Goal: Task Accomplishment & Management: Manage account settings

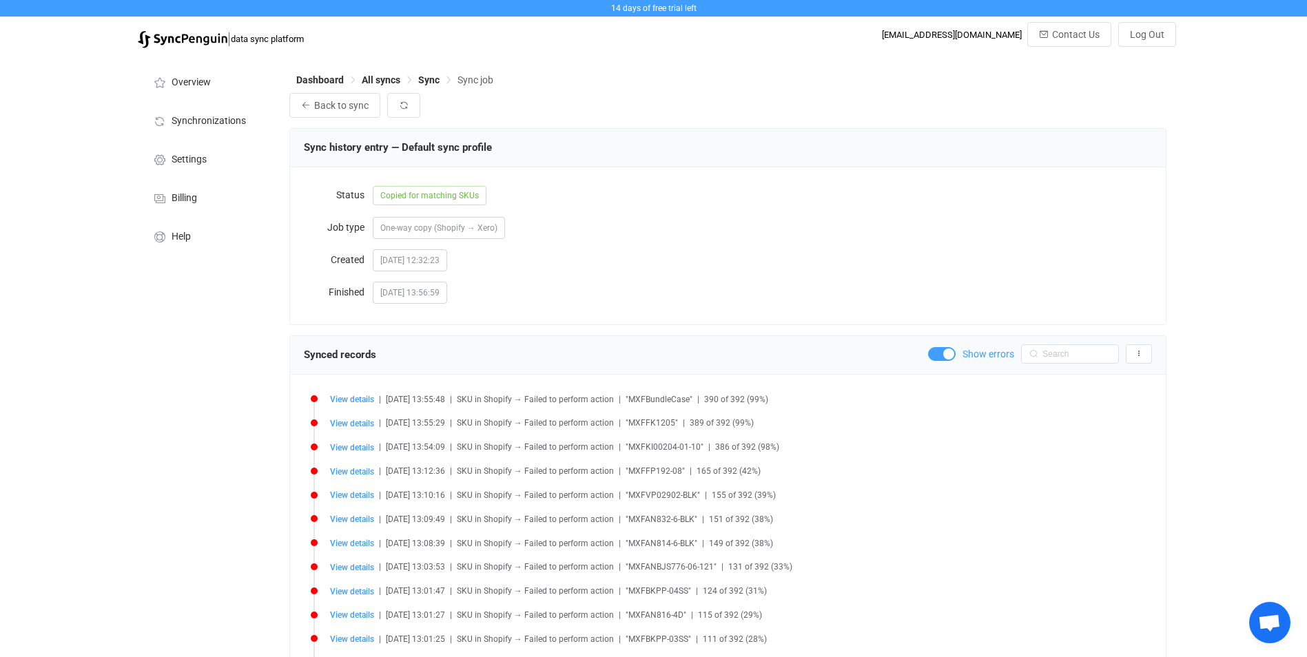
scroll to position [111, 0]
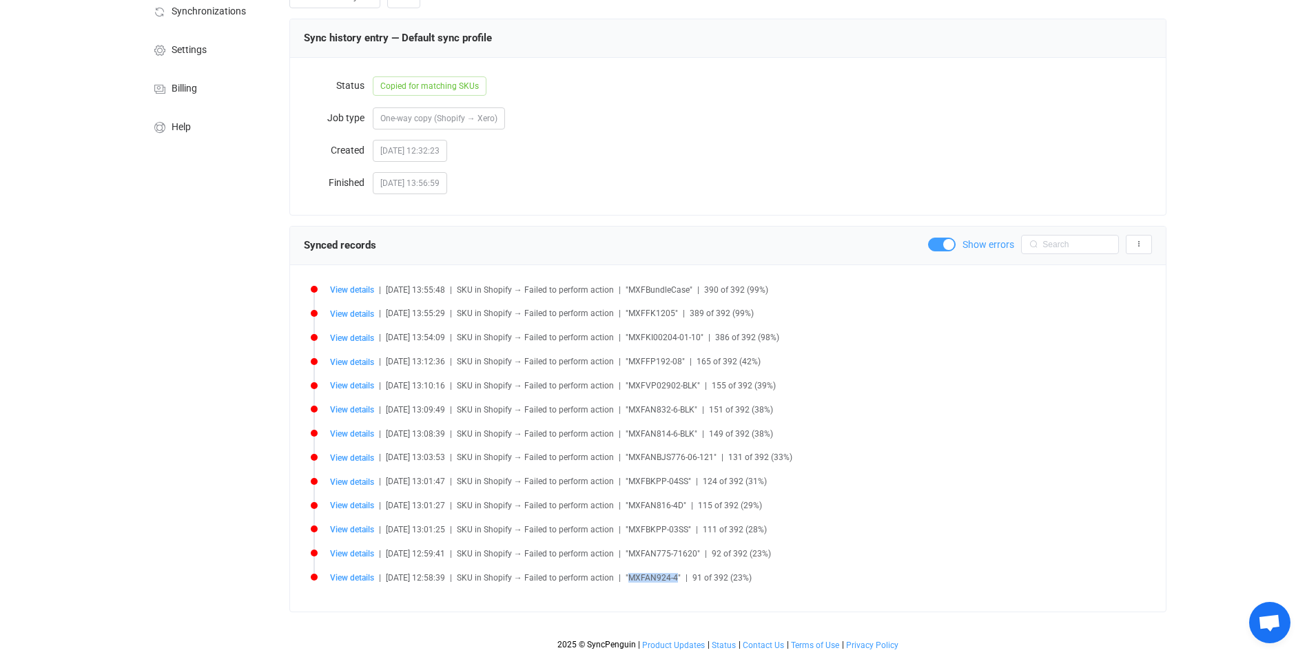
drag, startPoint x: 691, startPoint y: 578, endPoint x: 642, endPoint y: 575, distance: 49.7
click at [642, 575] on span ""MXFAN924-4"" at bounding box center [653, 578] width 55 height 10
copy span "MXFAN924-4"
drag, startPoint x: 707, startPoint y: 551, endPoint x: 639, endPoint y: 551, distance: 68.2
click at [639, 551] on span ""MXFAN775-71620"" at bounding box center [663, 554] width 74 height 10
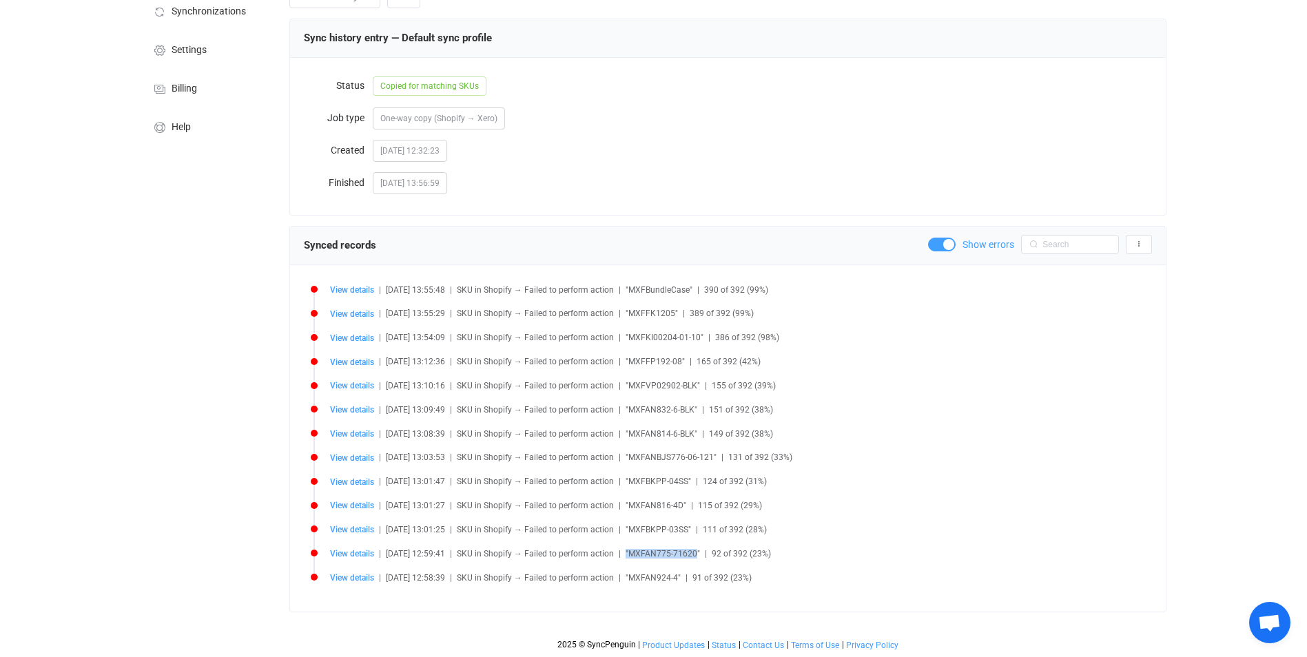
copy span ""MXFAN775-71620"
click at [334, 551] on span "View details" at bounding box center [352, 554] width 44 height 10
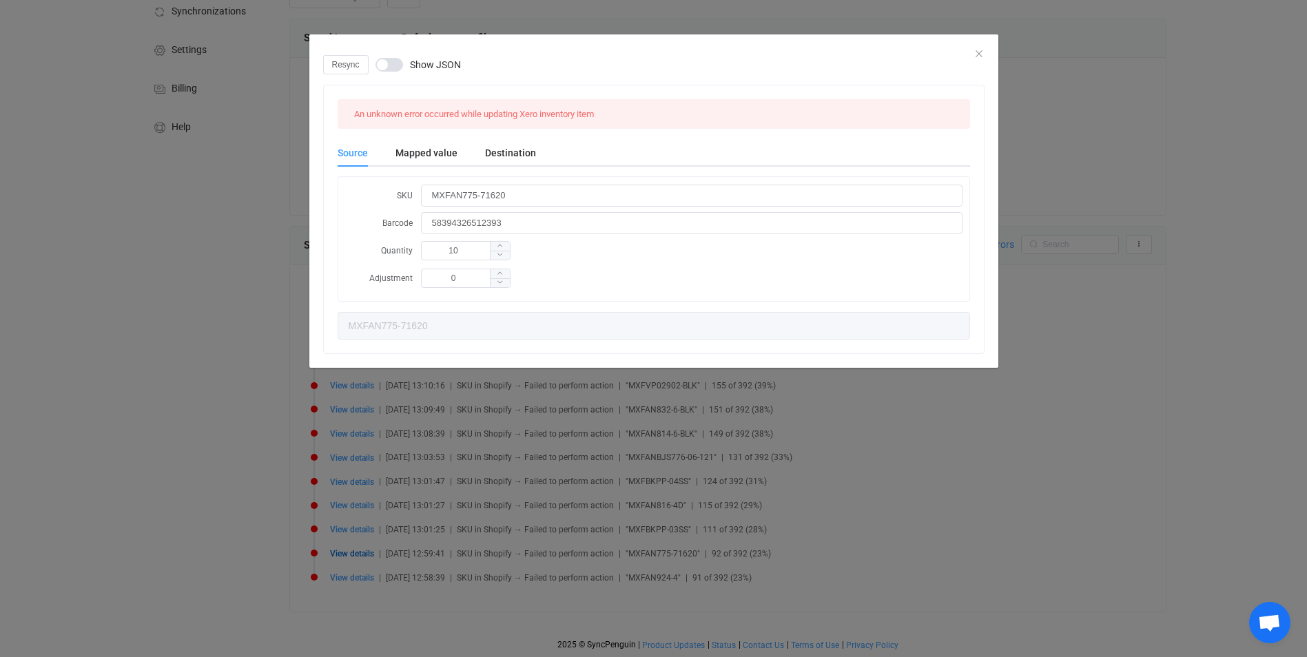
click at [394, 65] on span "dialog" at bounding box center [390, 65] width 28 height 14
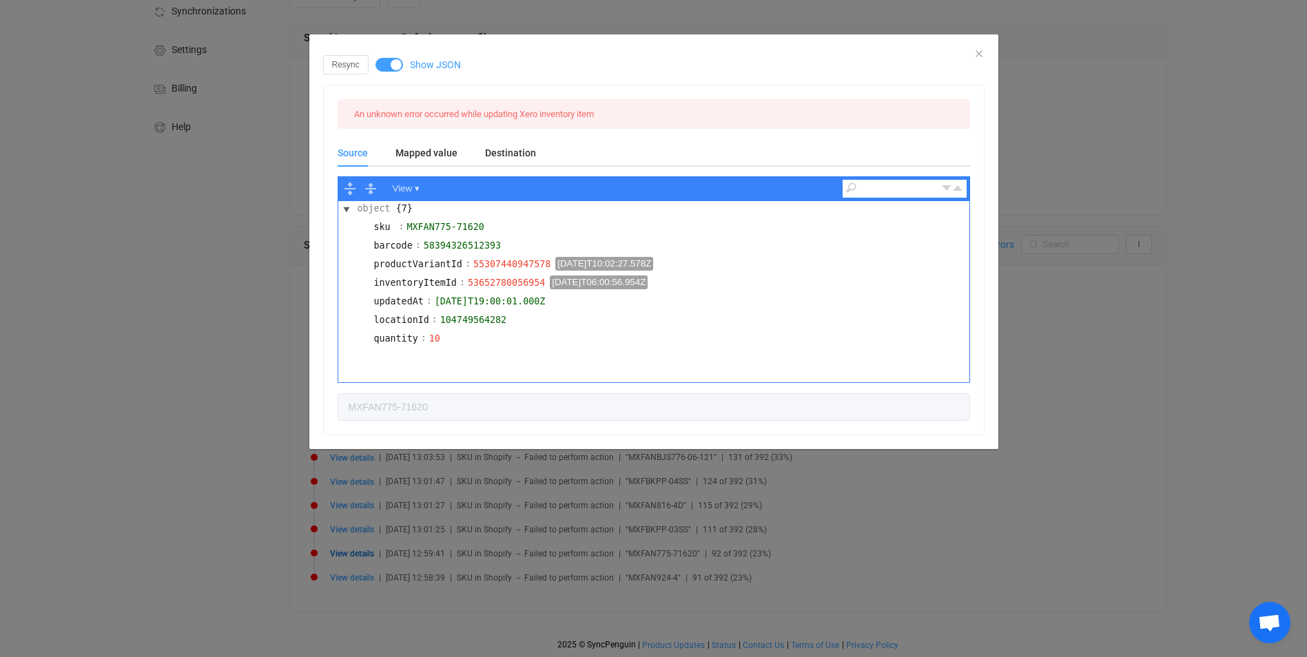
click at [1021, 168] on div "Resync Show JSON An unknown error occurred while updating Xero inventory item S…" at bounding box center [653, 328] width 1307 height 657
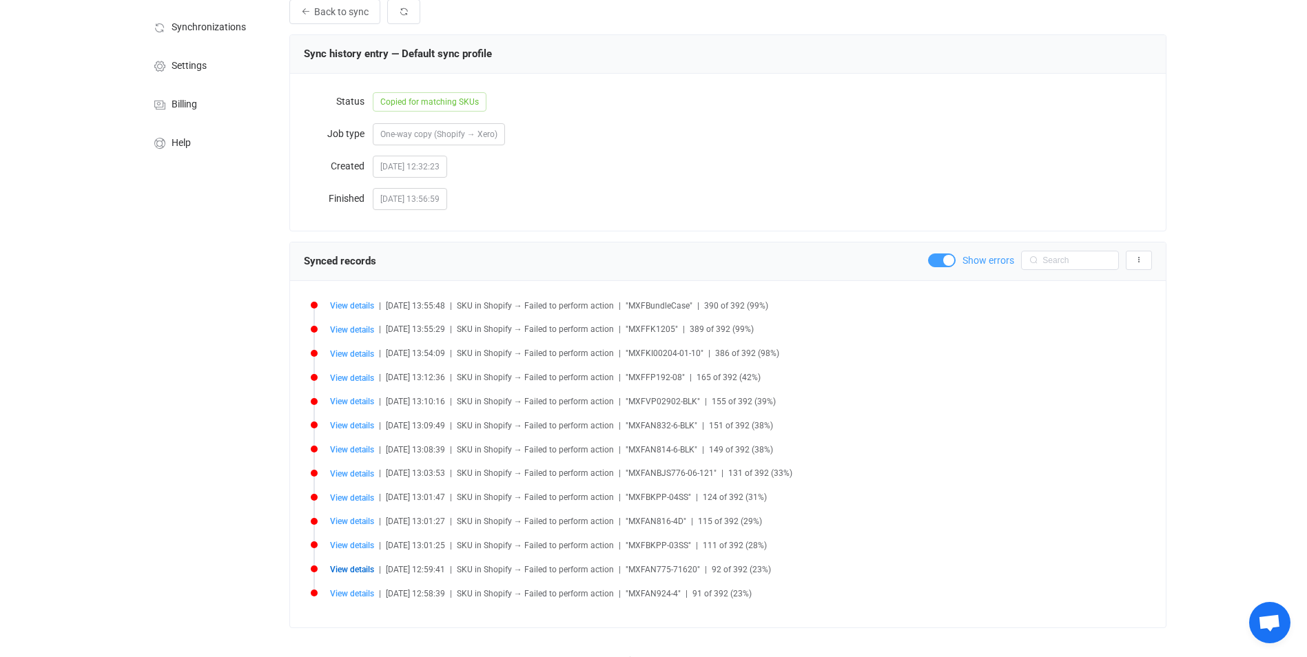
scroll to position [0, 0]
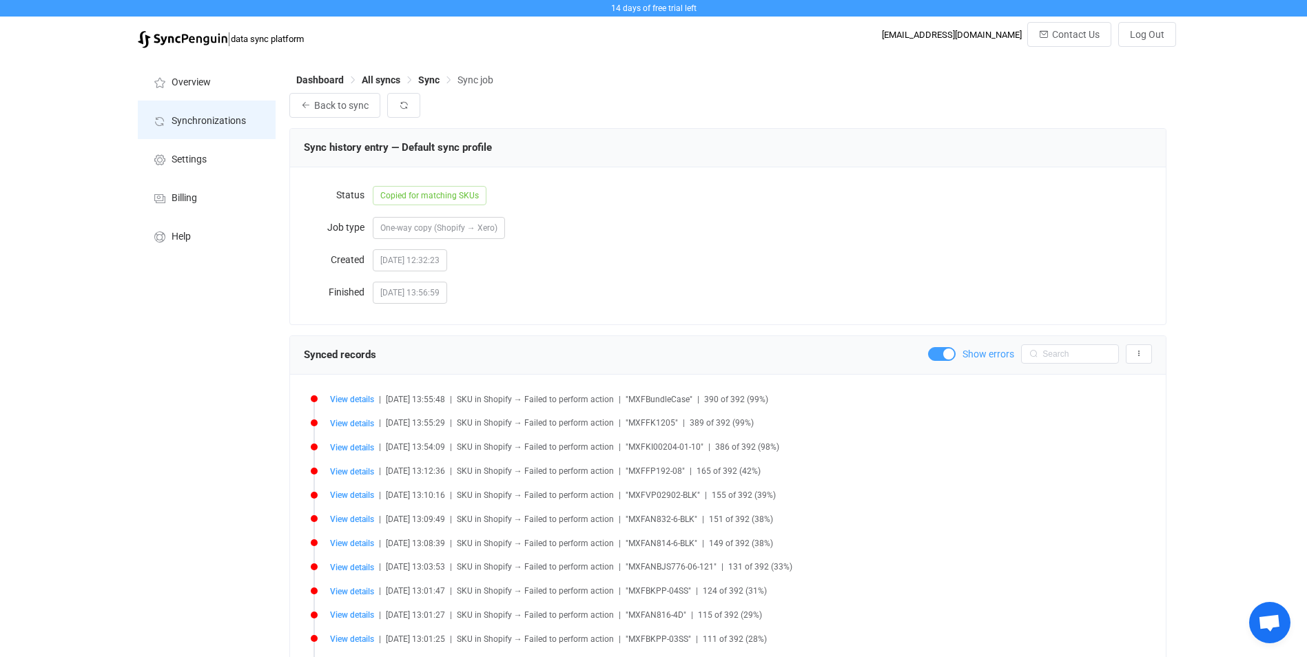
click at [216, 126] on span "Synchronizations" at bounding box center [209, 121] width 74 height 11
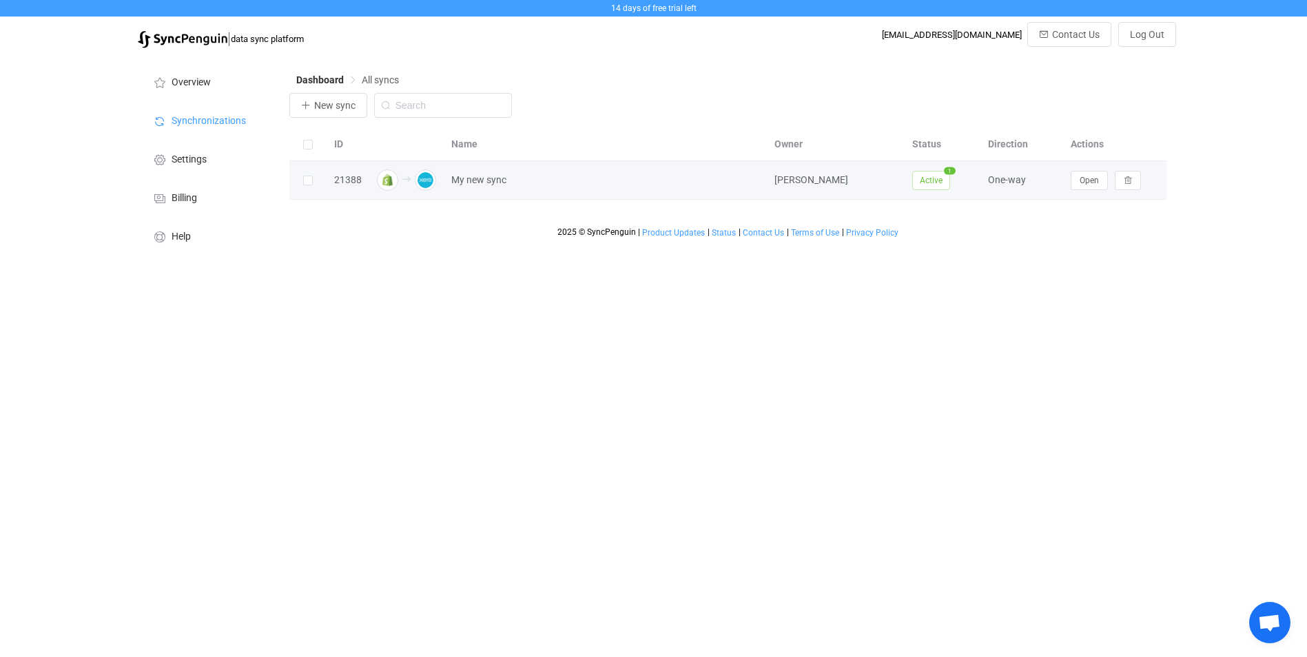
click at [938, 187] on span "Active" at bounding box center [931, 180] width 38 height 19
click at [1087, 181] on span "Open" at bounding box center [1089, 181] width 19 height 10
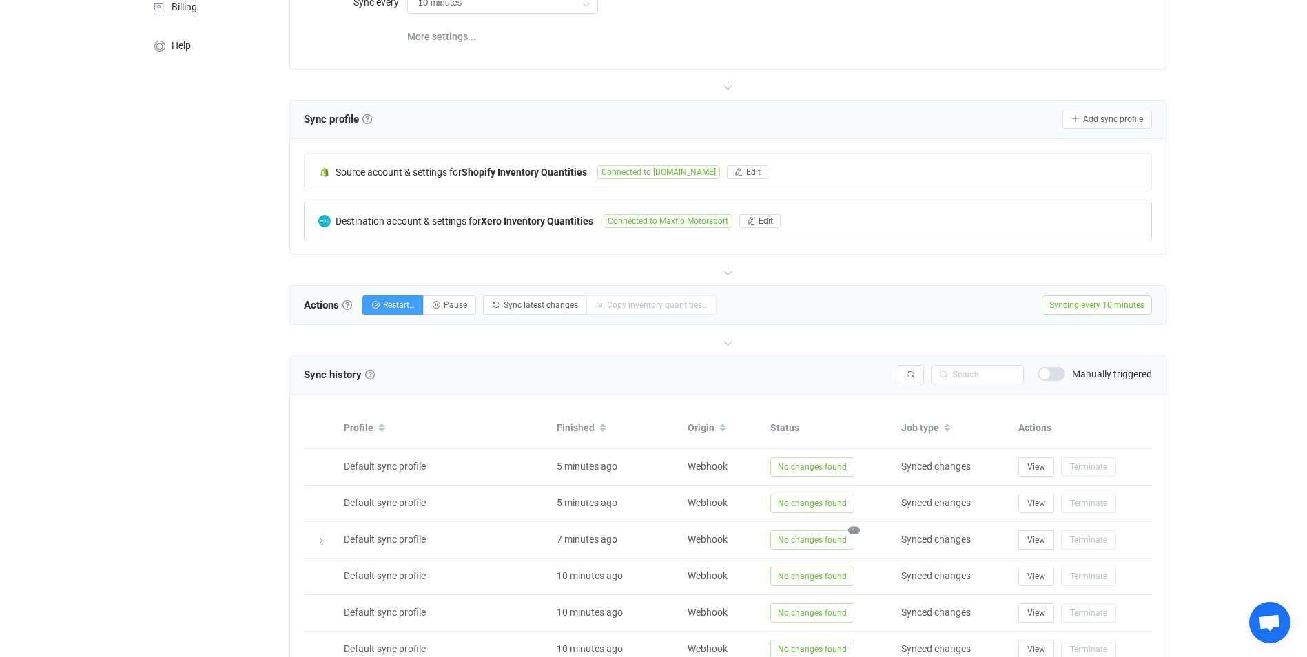
scroll to position [207, 0]
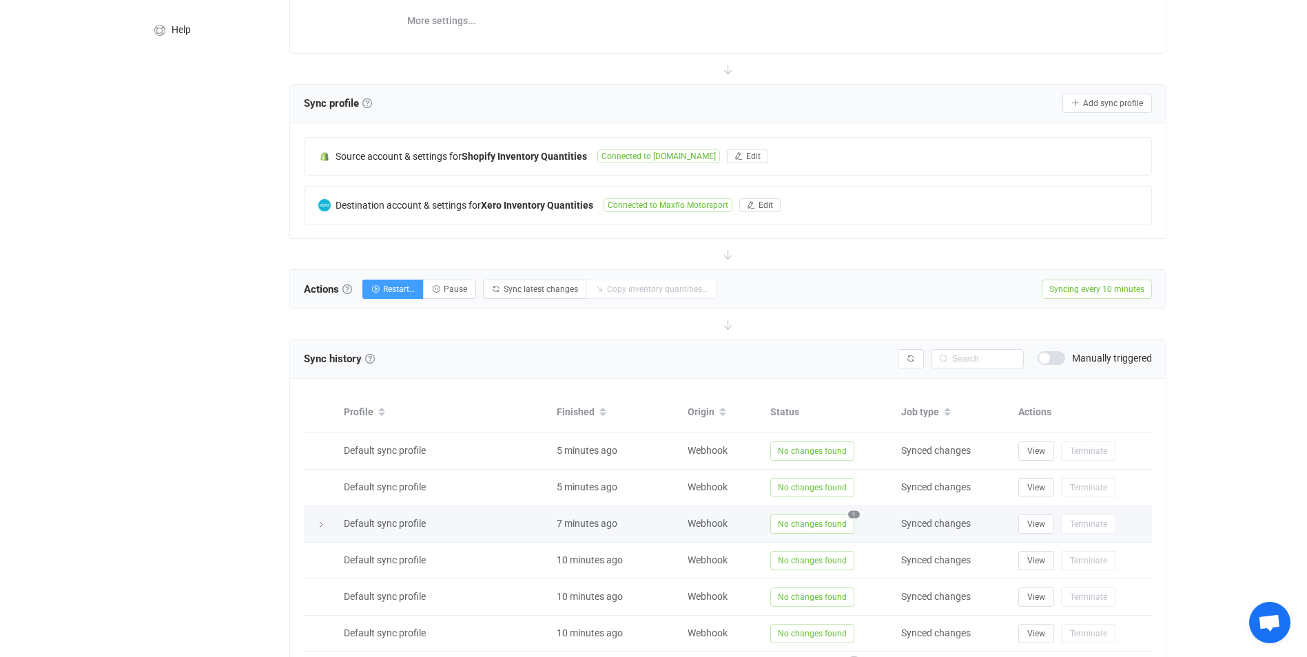
click at [851, 512] on span "1" at bounding box center [854, 515] width 12 height 8
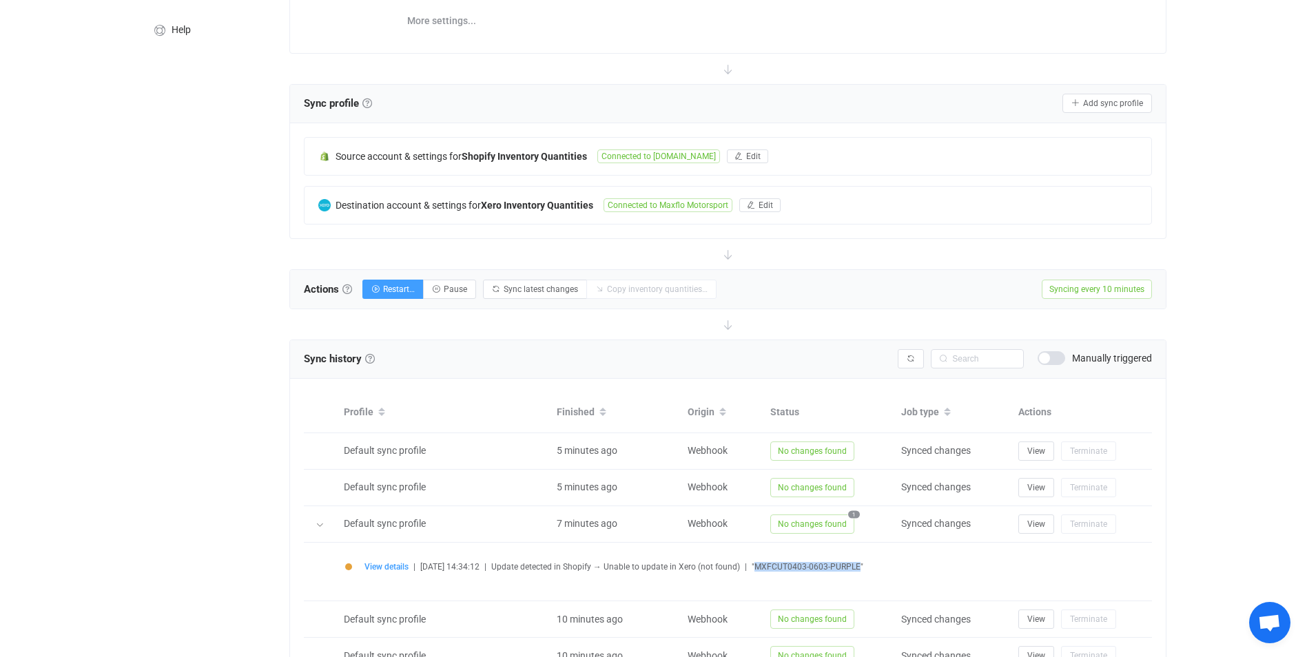
drag, startPoint x: 871, startPoint y: 562, endPoint x: 766, endPoint y: 562, distance: 104.8
click at [766, 562] on span ""MXFCUT0403-0603-PURPLE"" at bounding box center [808, 567] width 112 height 10
copy span "MXFCUT0403-0603-PURPLE"
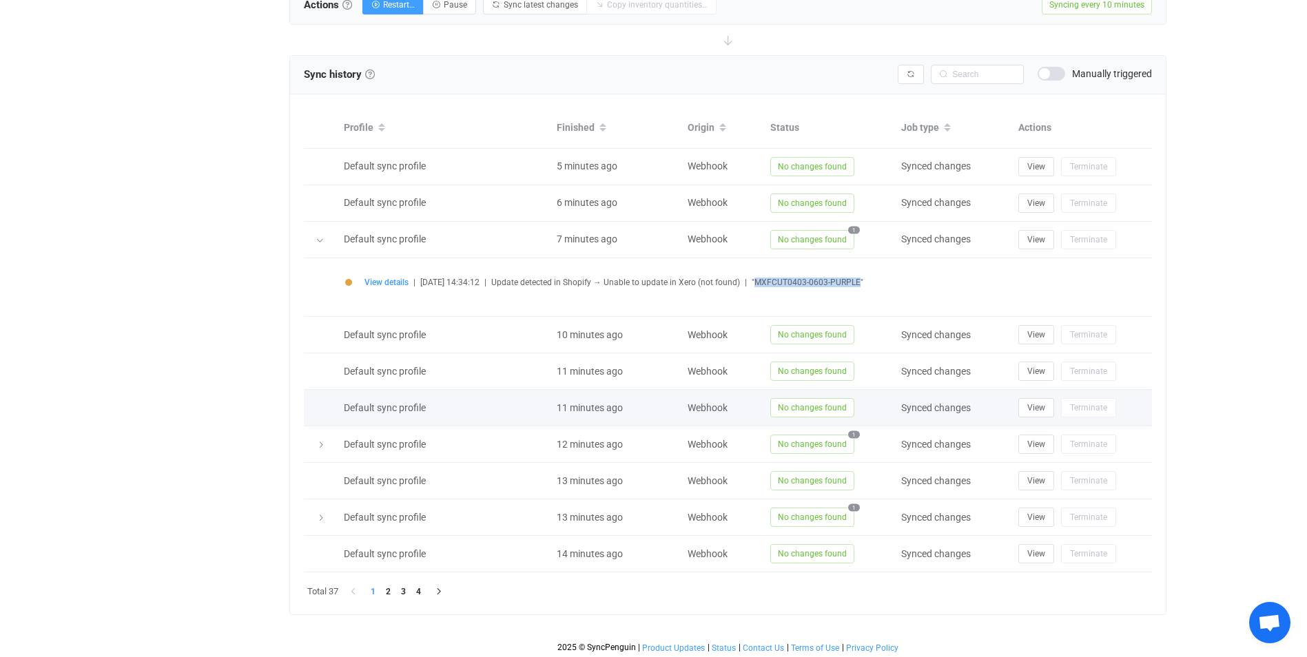
scroll to position [493, 0]
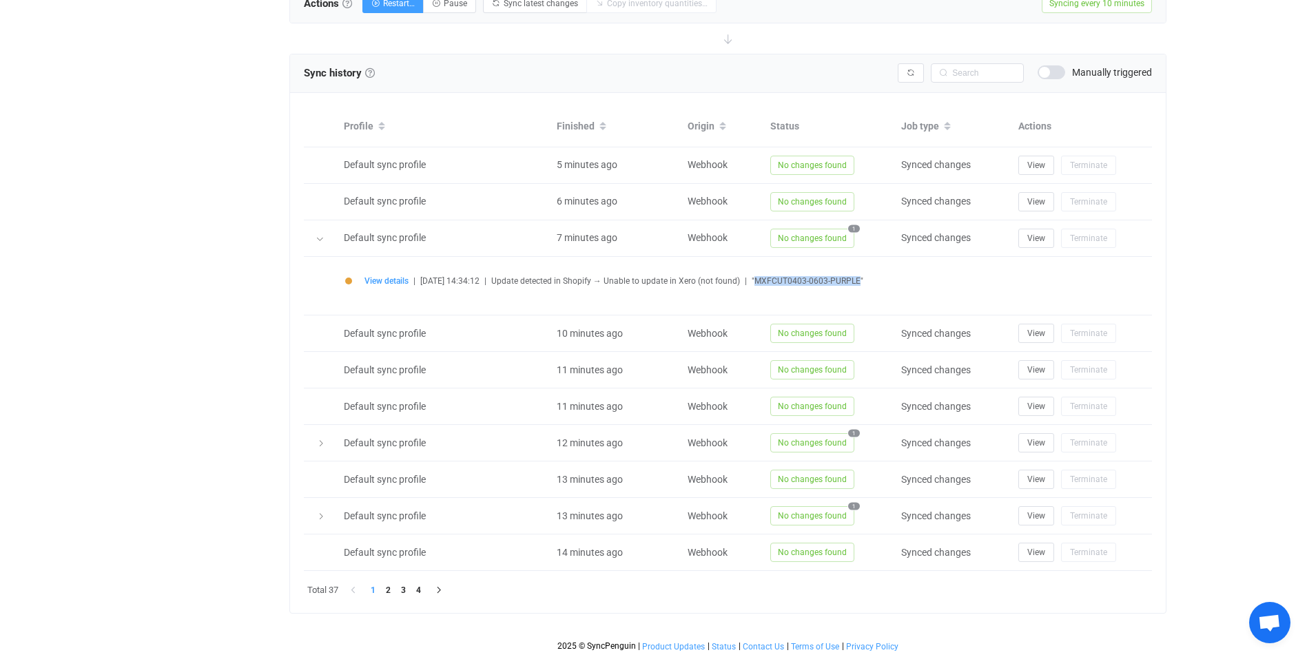
click at [372, 589] on li "1" at bounding box center [373, 590] width 15 height 15
click at [376, 584] on li "1" at bounding box center [373, 590] width 15 height 15
click at [385, 590] on li "2" at bounding box center [388, 590] width 15 height 15
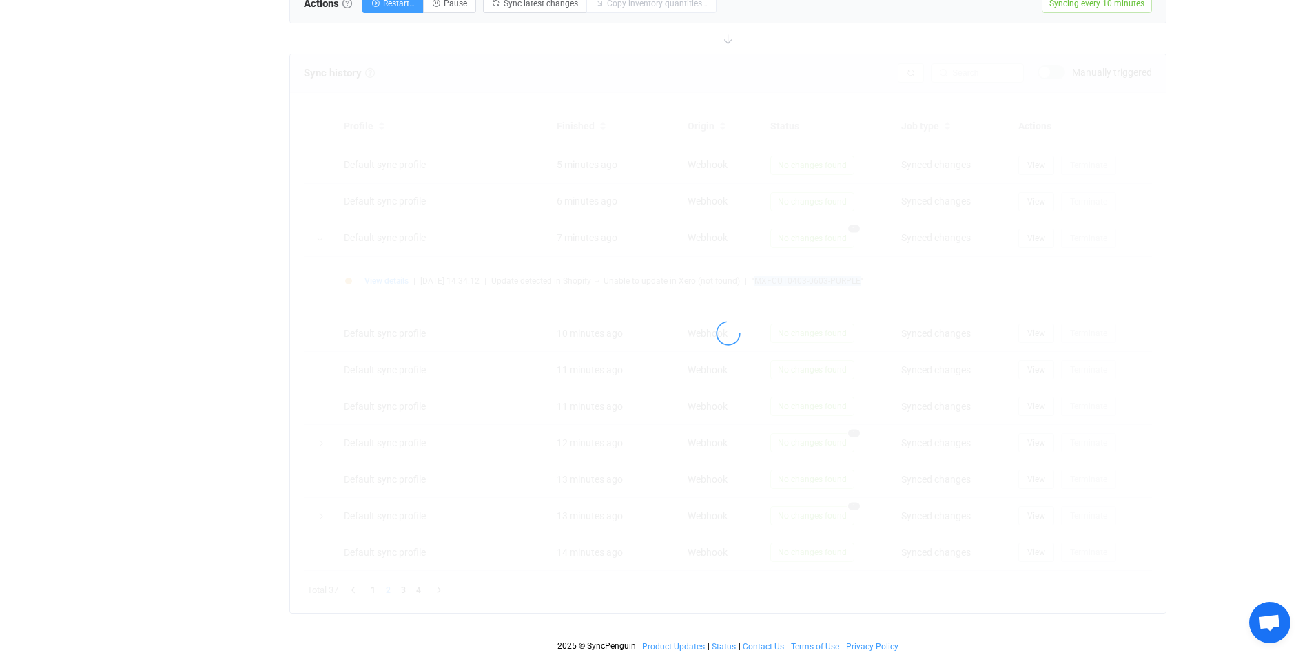
scroll to position [433, 0]
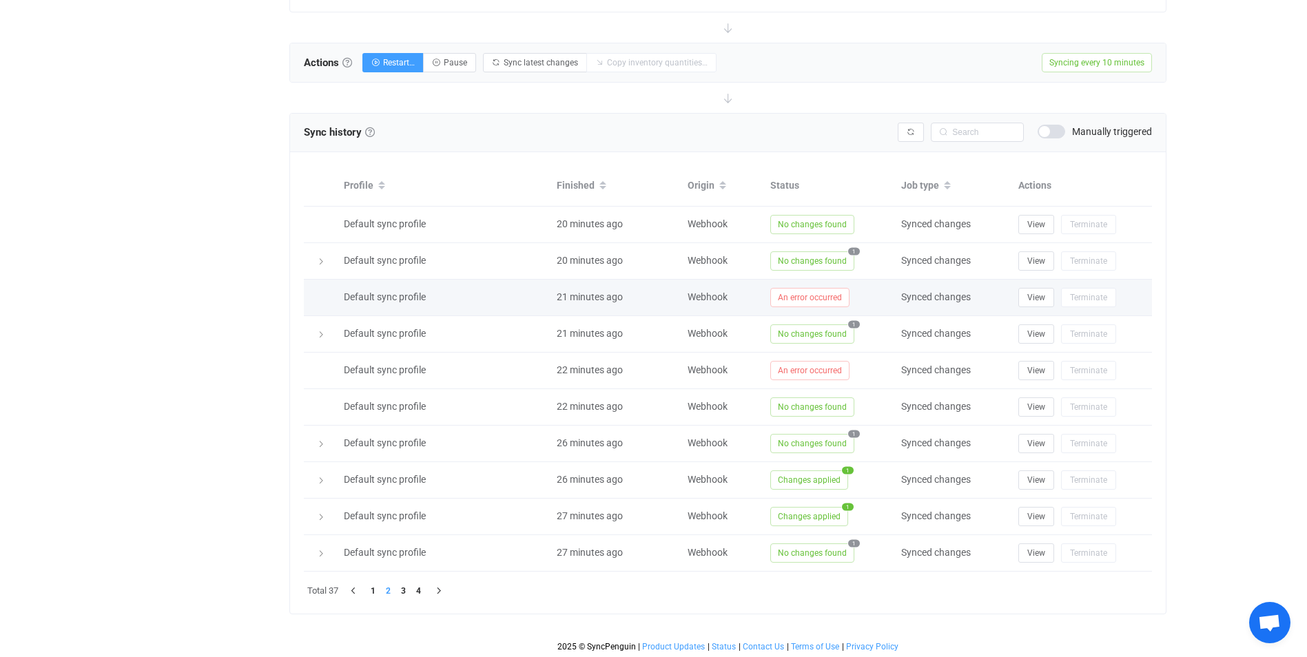
click at [813, 296] on span "An error occurred" at bounding box center [809, 297] width 79 height 19
click at [1033, 302] on button "View" at bounding box center [1037, 297] width 36 height 19
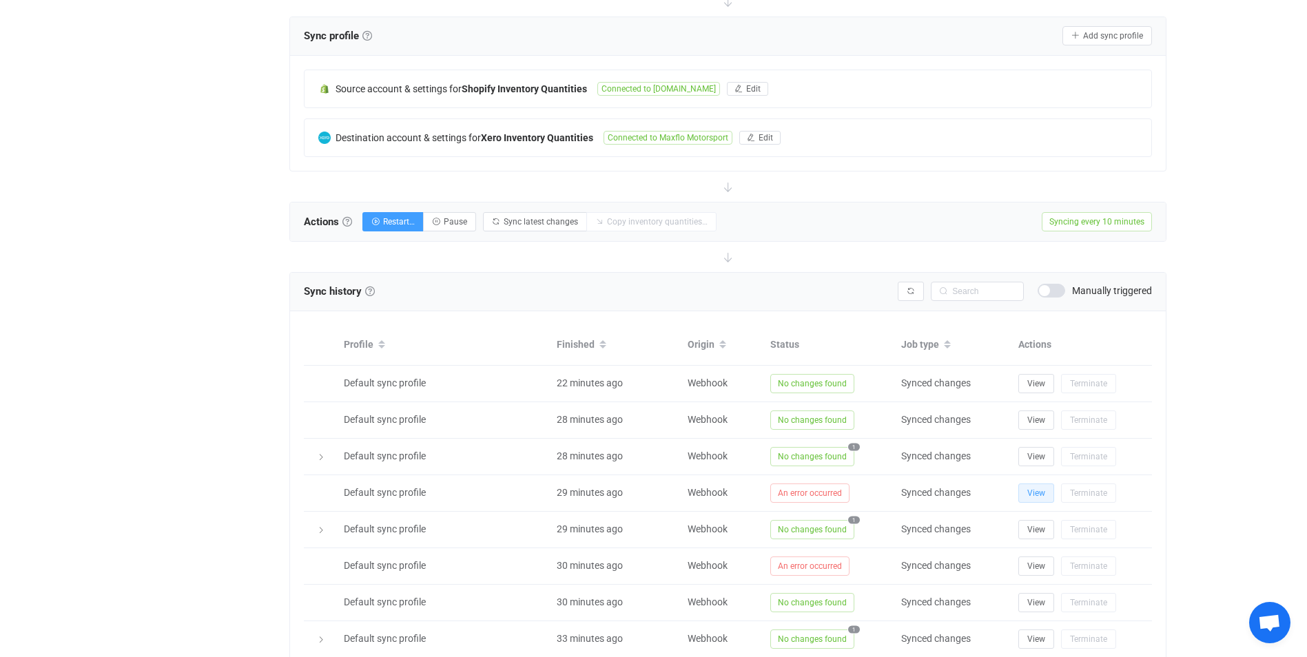
scroll to position [89, 0]
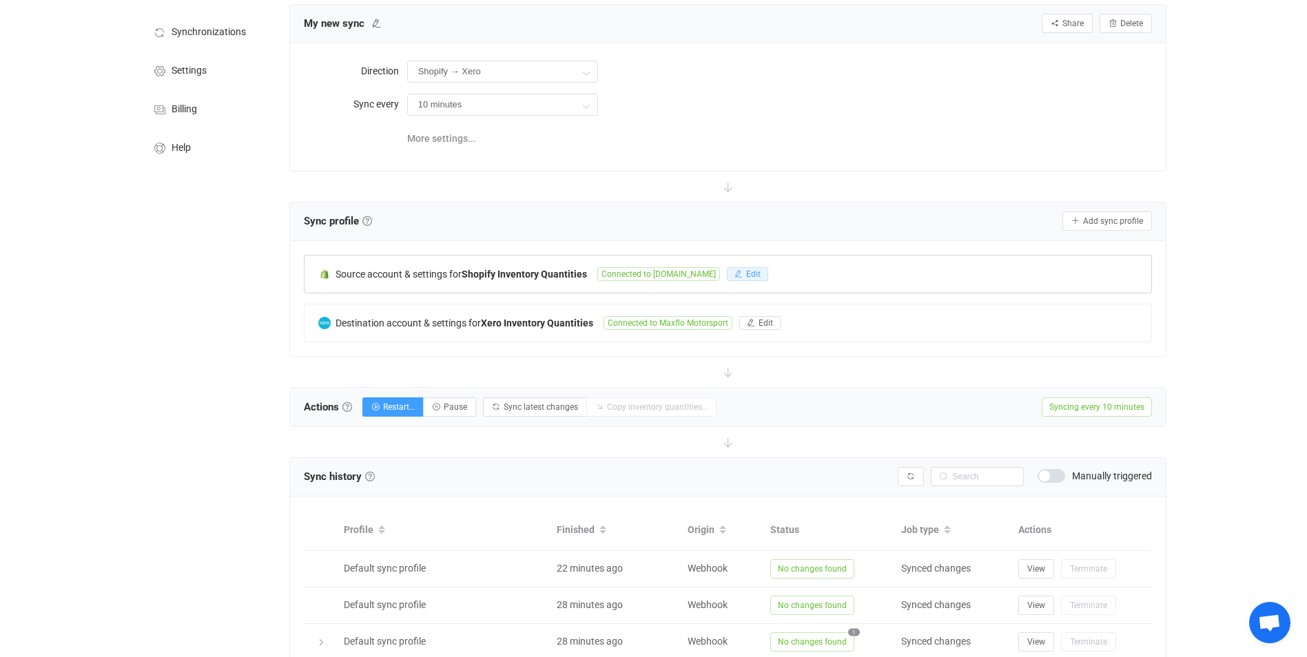
click at [761, 272] on span "Edit" at bounding box center [753, 274] width 14 height 10
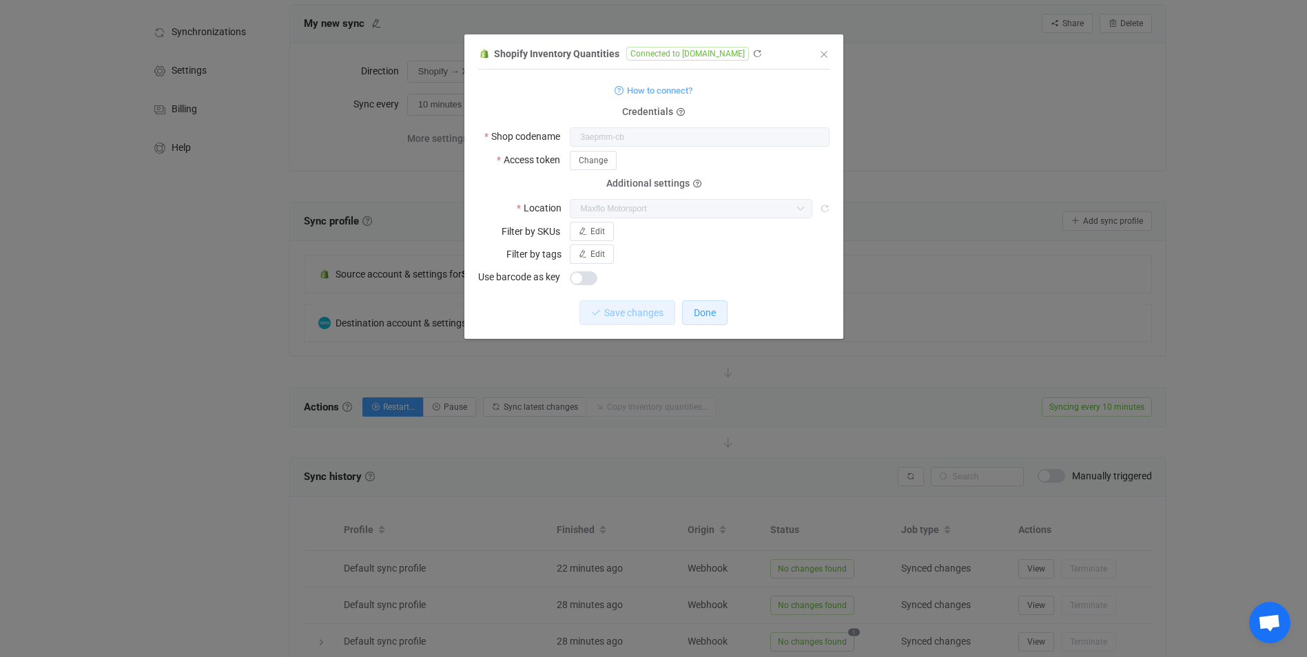
click at [704, 318] on button "Done" at bounding box center [704, 312] width 45 height 25
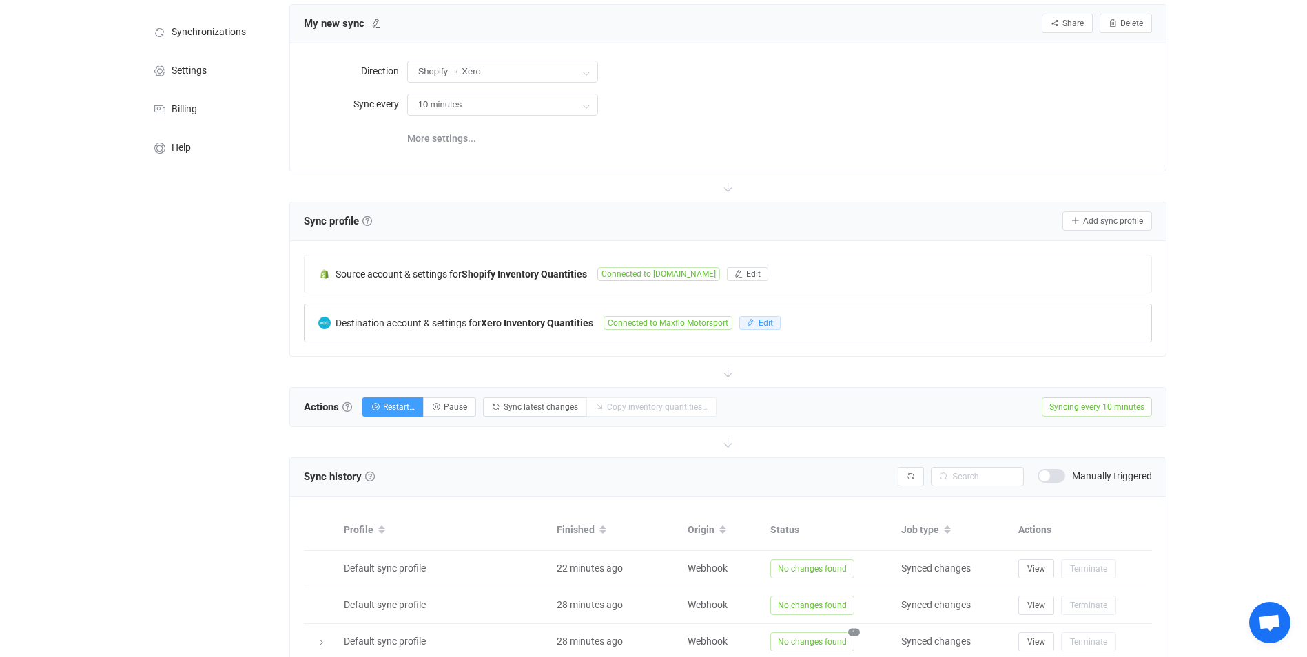
click at [759, 318] on span "Edit" at bounding box center [766, 323] width 14 height 10
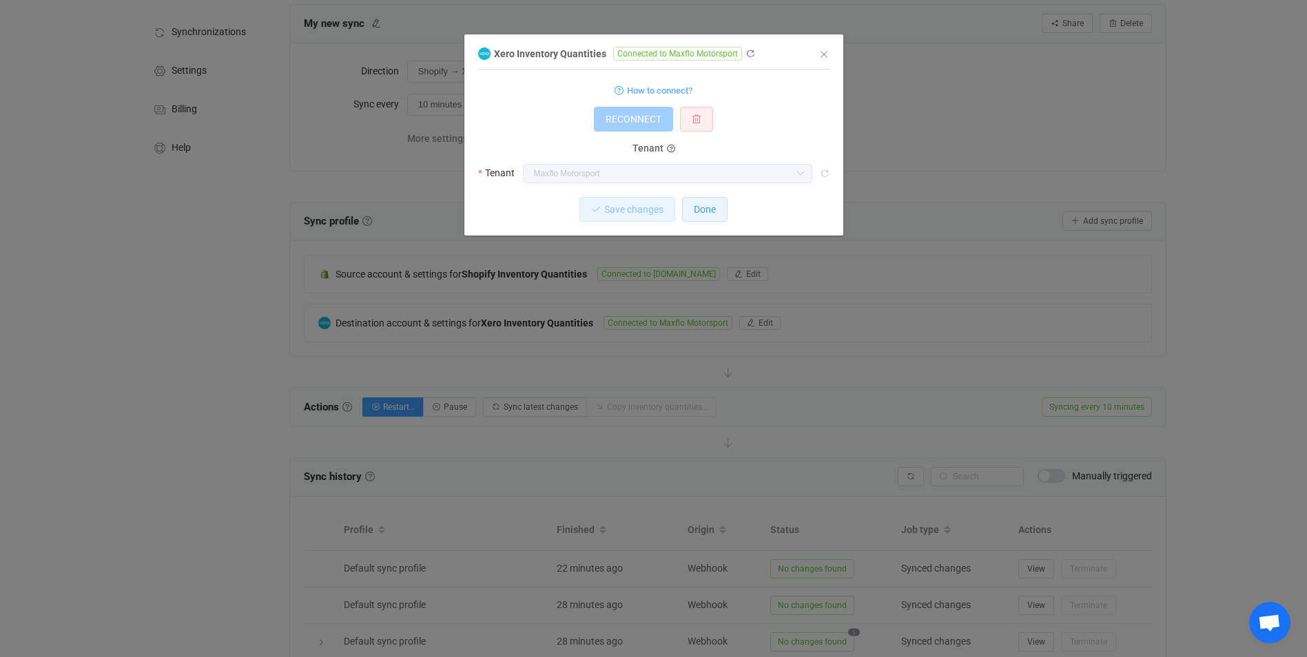
click at [711, 209] on span "Done" at bounding box center [705, 209] width 22 height 11
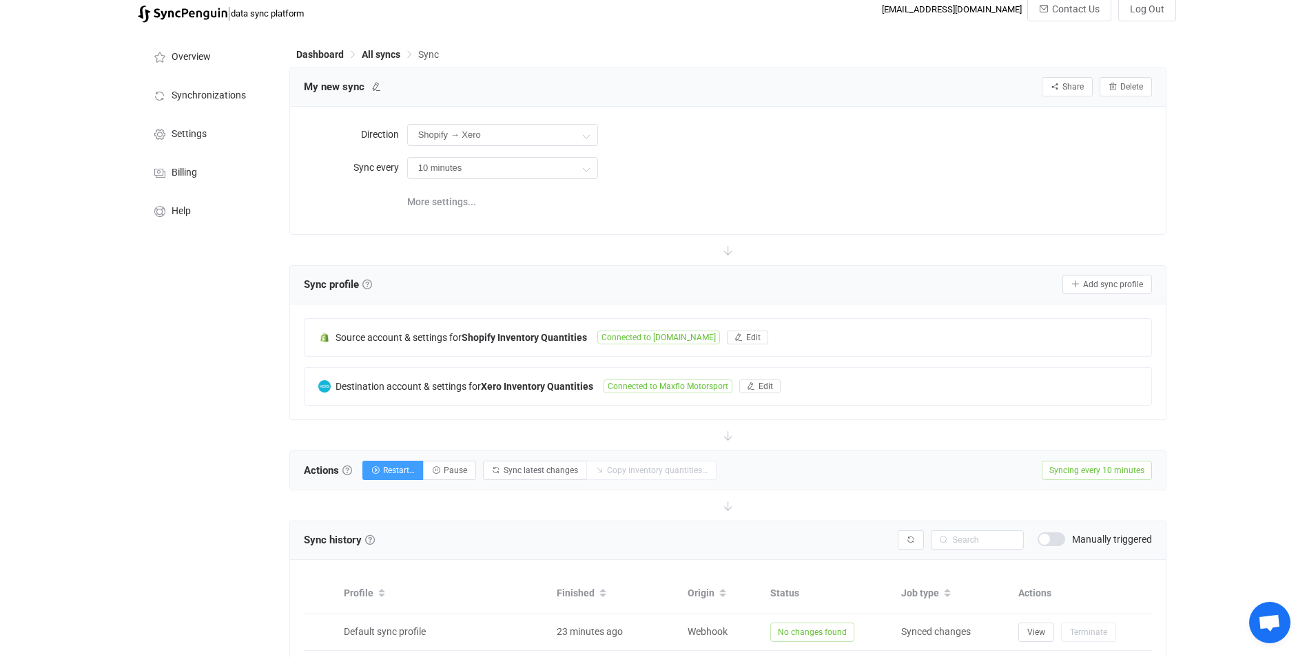
scroll to position [0, 0]
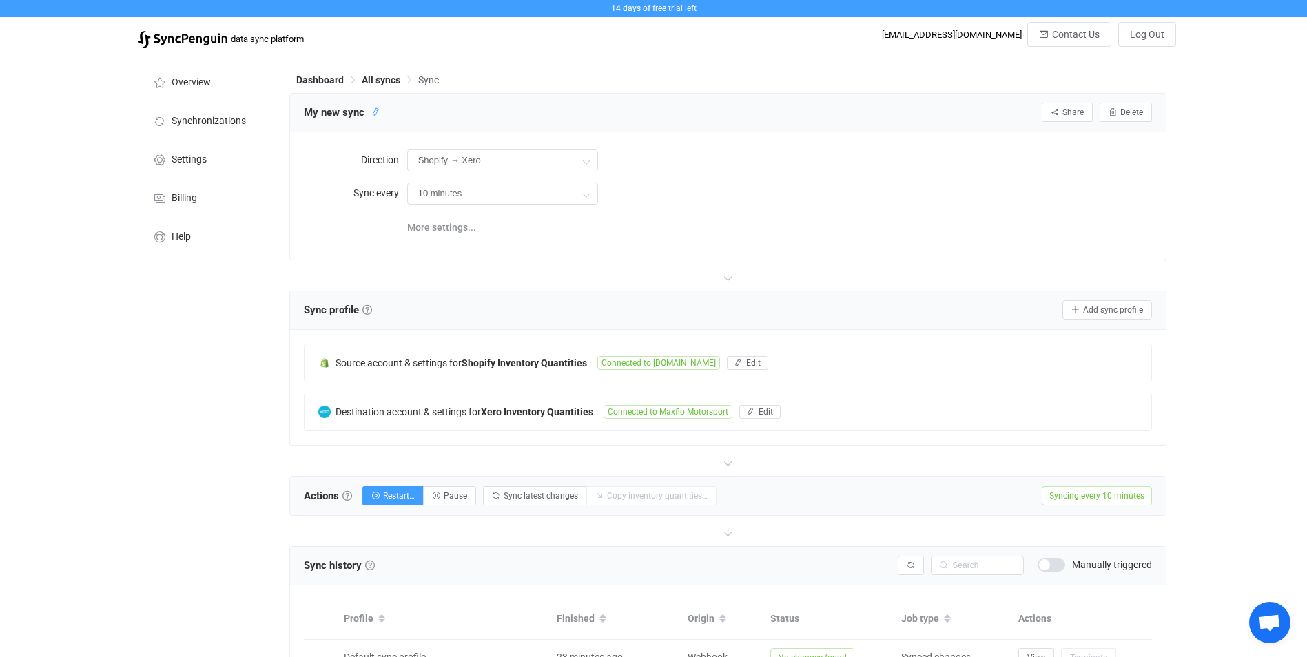
click at [371, 114] on icon at bounding box center [376, 113] width 10 height 10
click at [798, 178] on form "Direction Shopify → Xero Two-way Xero Shopify Shopify Xero Sync every 10 minute…" at bounding box center [728, 176] width 849 height 61
click at [458, 226] on span "More settings..." at bounding box center [441, 228] width 69 height 28
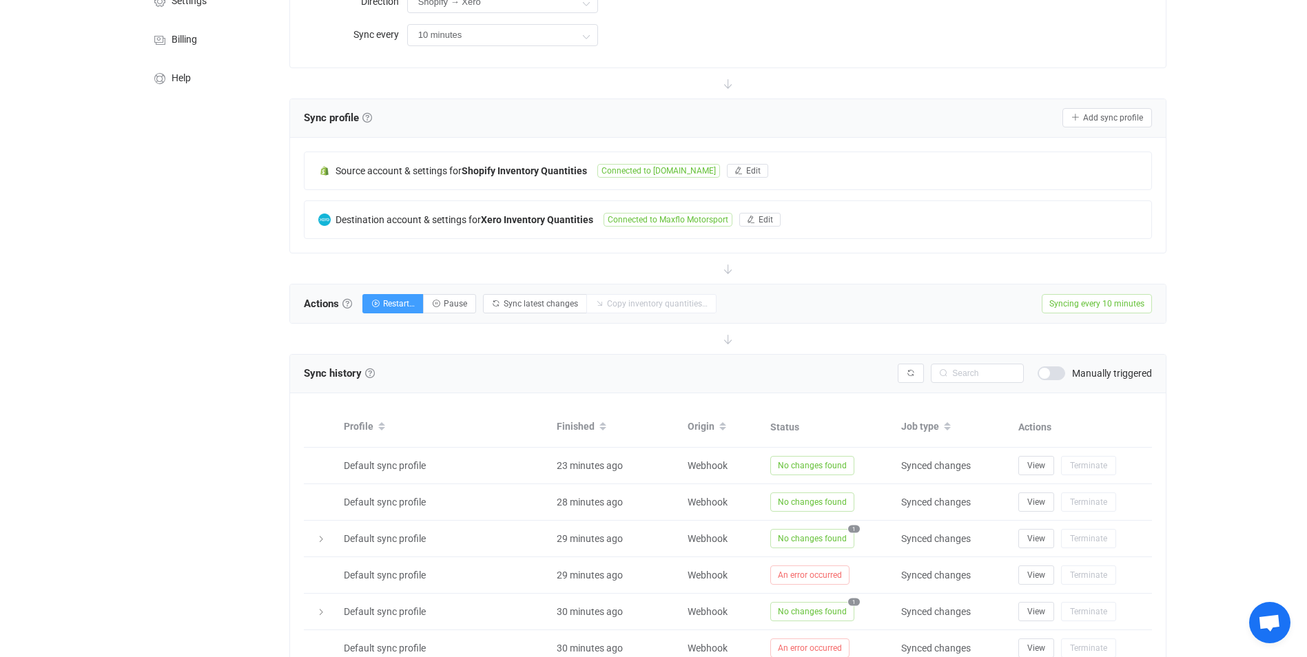
scroll to position [207, 0]
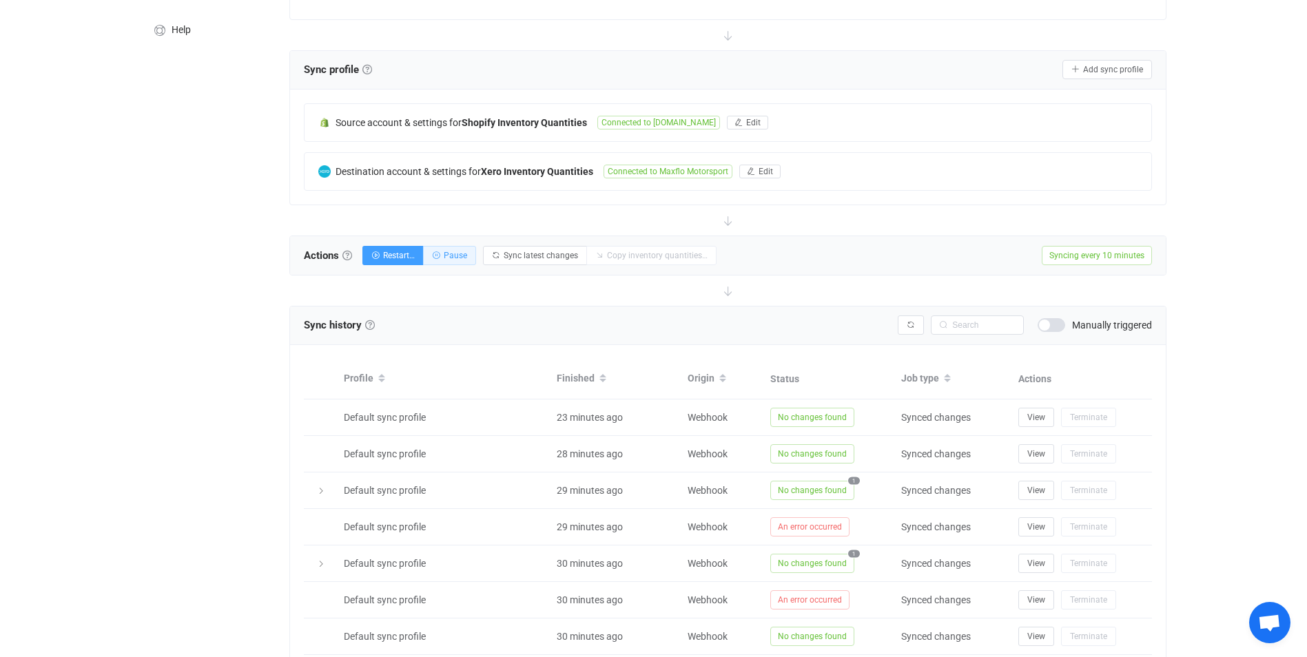
click at [436, 257] on icon "button" at bounding box center [436, 256] width 8 height 8
click at [646, 258] on span "Copy inventory quantities…" at bounding box center [628, 256] width 101 height 10
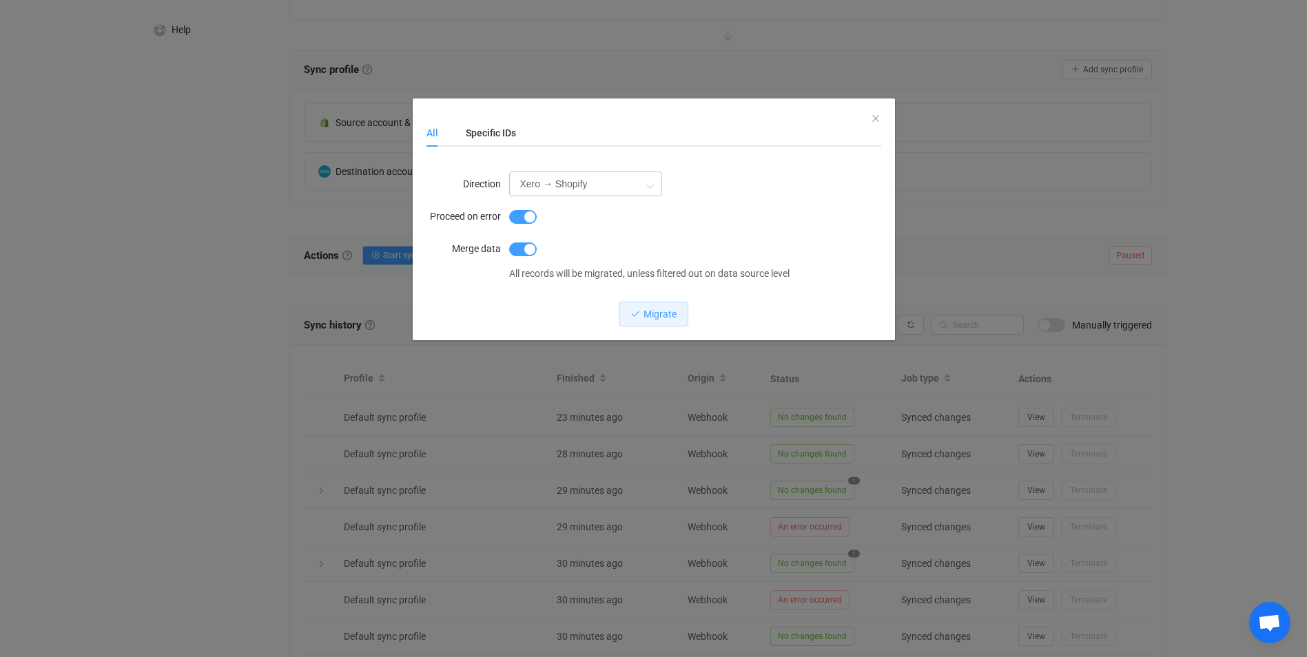
click at [646, 182] on icon "dialog" at bounding box center [650, 186] width 17 height 28
click at [611, 245] on li "Shopify → Xero" at bounding box center [589, 245] width 159 height 23
type input "Shopify → Xero"
click at [873, 125] on div "All Specific IDs" at bounding box center [654, 133] width 455 height 28
click at [873, 113] on icon "Close" at bounding box center [875, 118] width 11 height 11
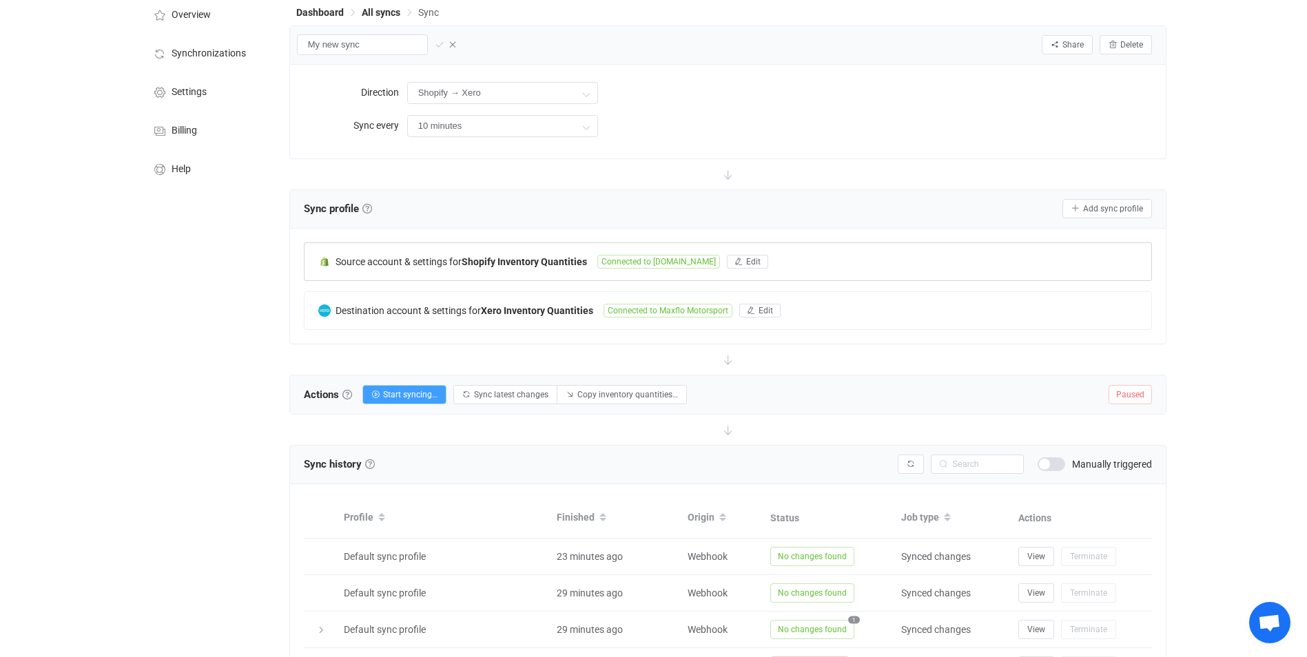
scroll to position [0, 0]
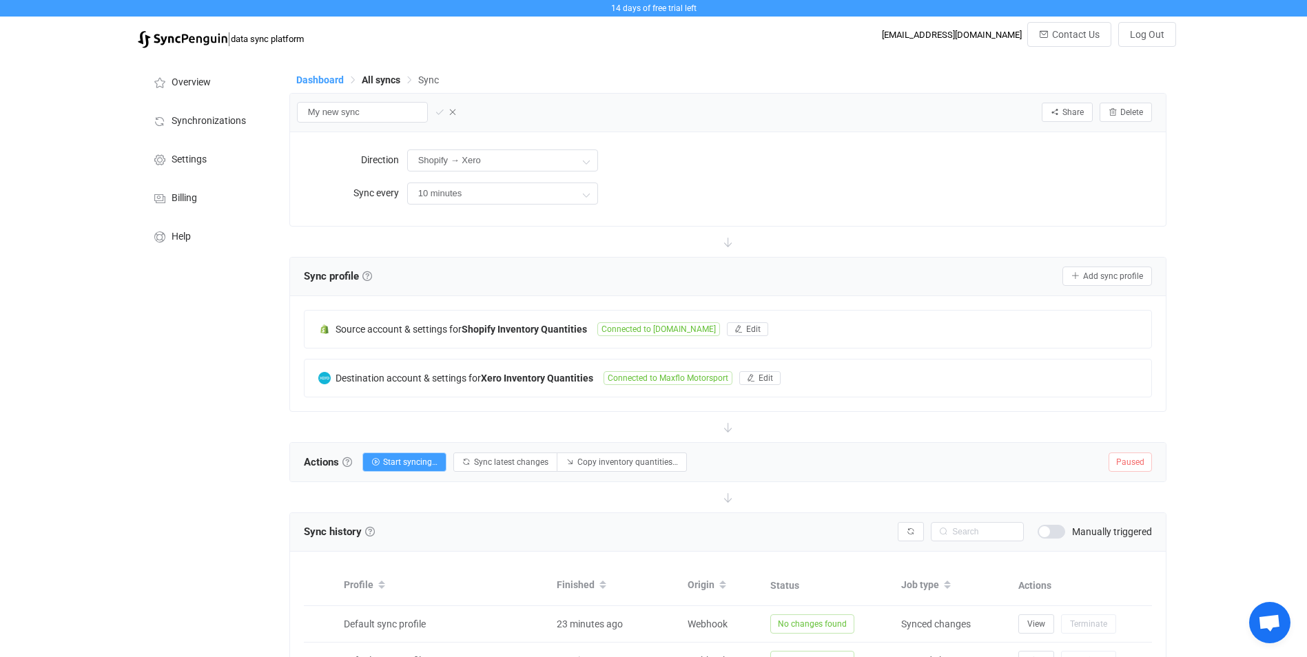
click at [326, 80] on span "Dashboard" at bounding box center [320, 79] width 48 height 11
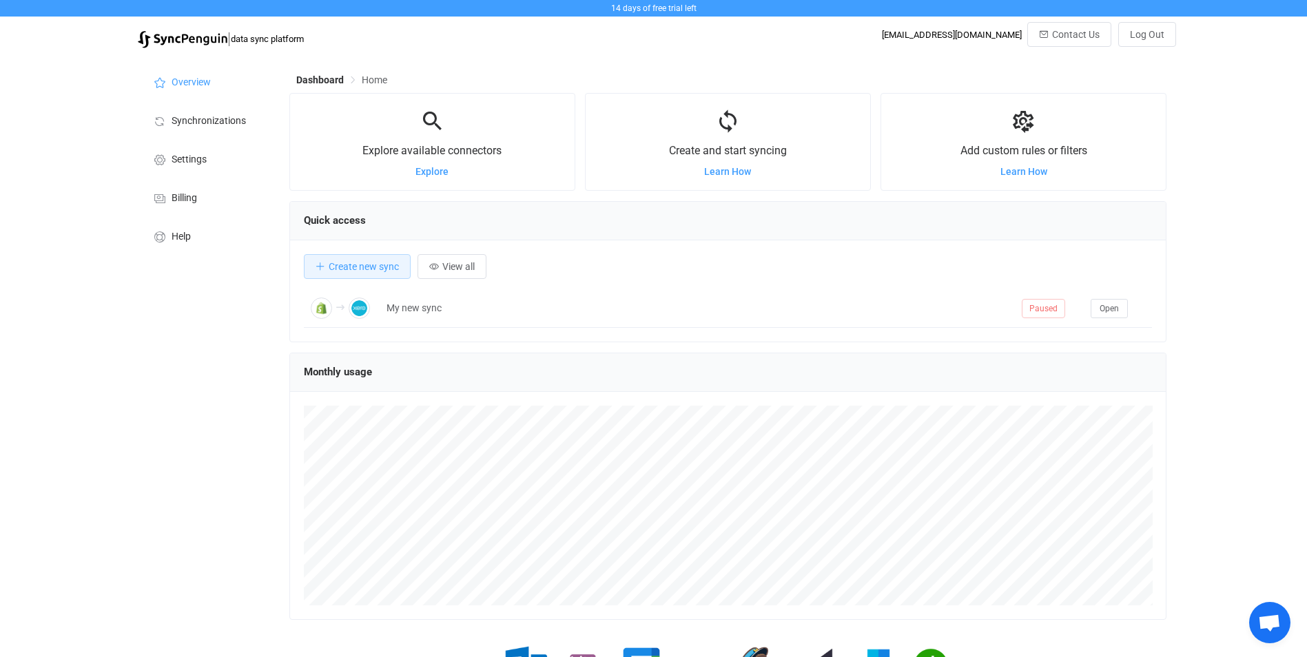
scroll to position [267, 877]
click at [1027, 128] on icon at bounding box center [1023, 121] width 25 height 25
click at [1026, 123] on icon at bounding box center [1023, 121] width 25 height 25
click at [1019, 149] on span "Add custom rules or filters" at bounding box center [1024, 150] width 127 height 13
click at [1043, 174] on span "Learn How" at bounding box center [1024, 171] width 47 height 11
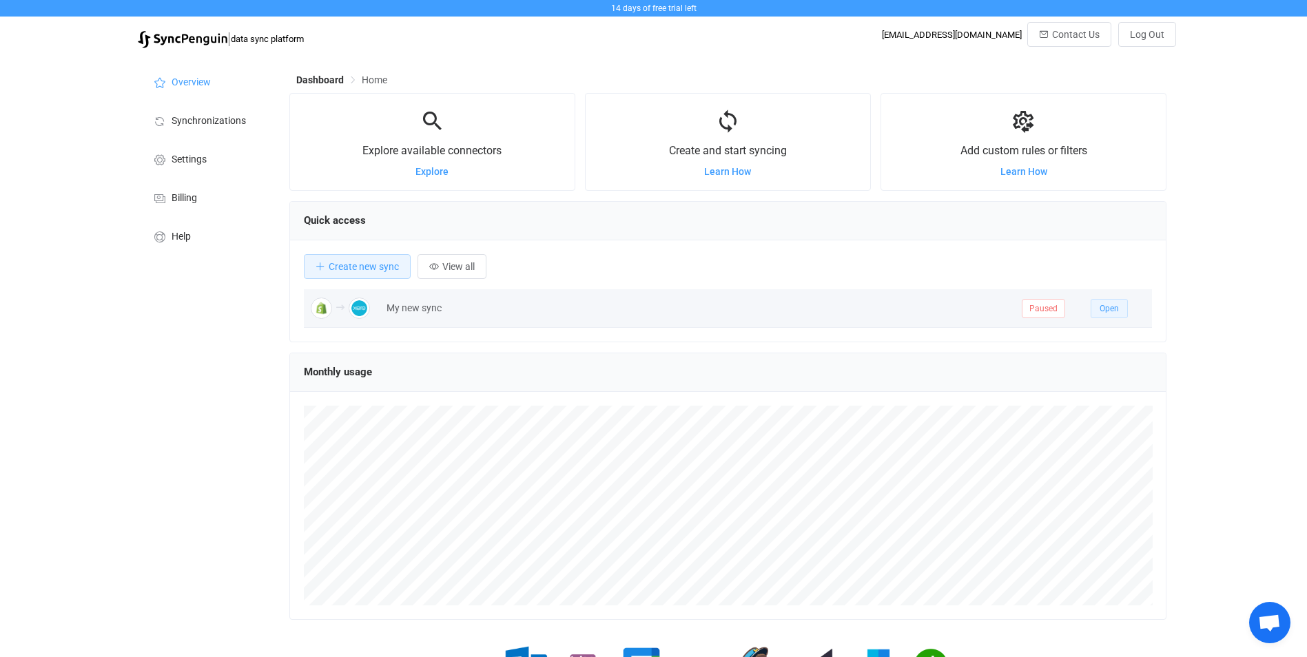
click at [1110, 316] on button "Open" at bounding box center [1109, 308] width 37 height 19
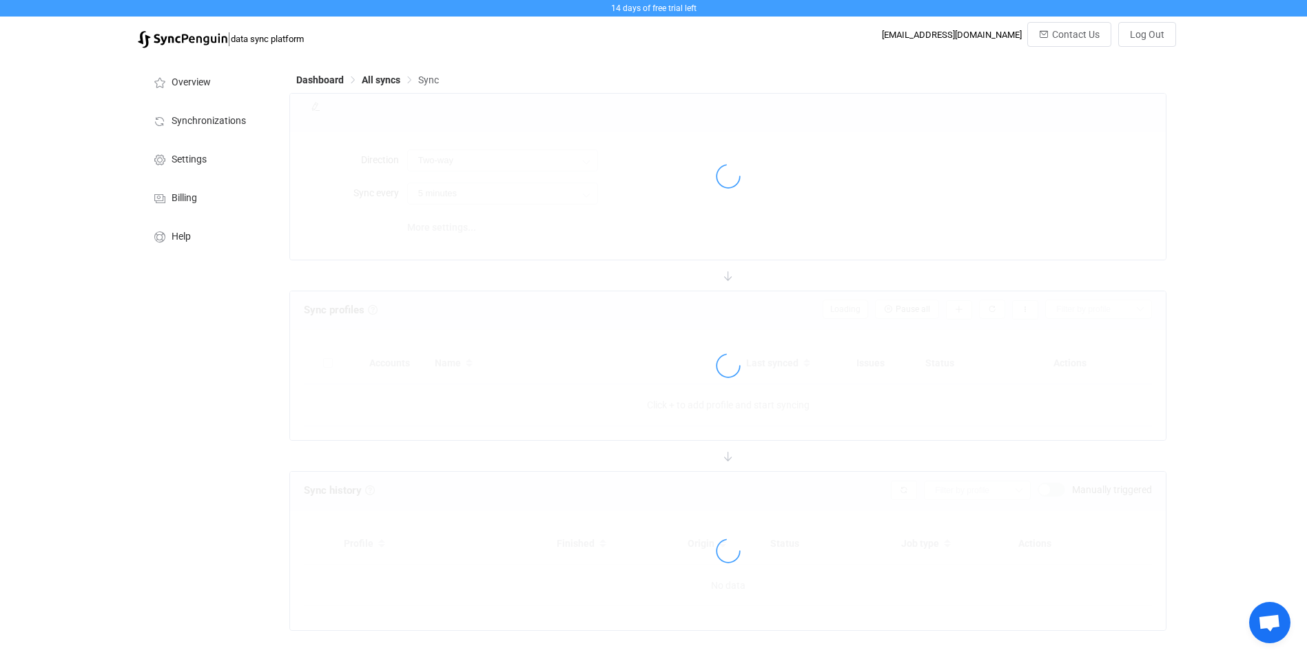
type input "Shopify → Xero"
type input "10 minutes"
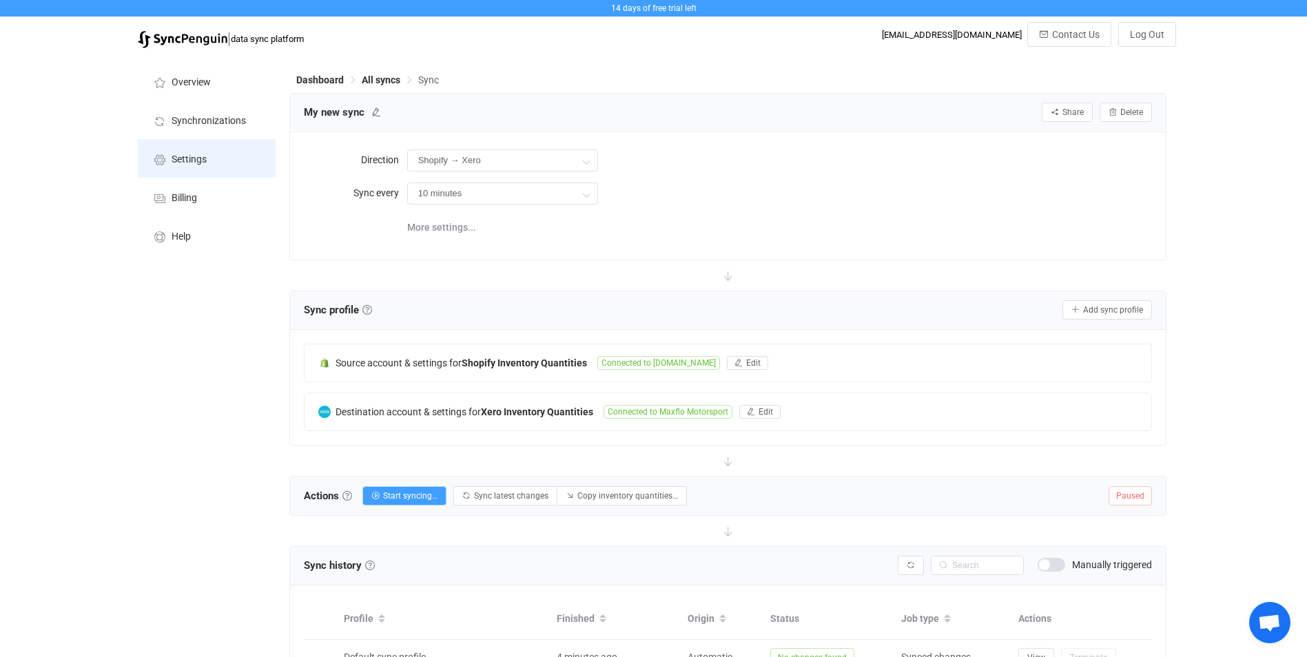
click at [194, 148] on li "Settings" at bounding box center [207, 158] width 138 height 39
